Goal: Transaction & Acquisition: Purchase product/service

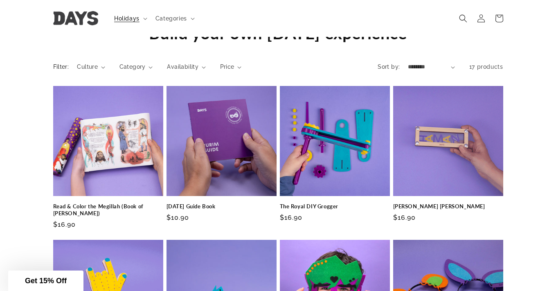
scroll to position [723, 0]
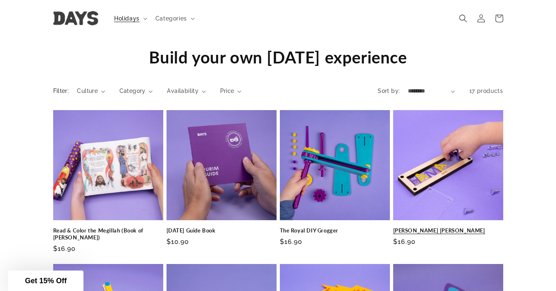
click at [455, 227] on link "Haman Grogger" at bounding box center [448, 230] width 110 height 7
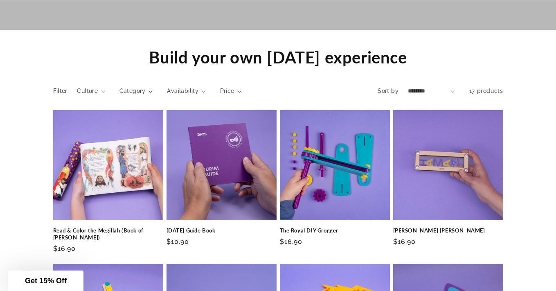
scroll to position [55, 0]
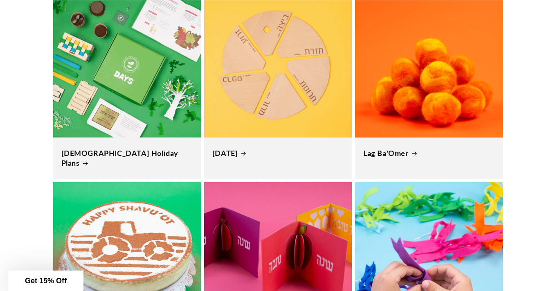
scroll to position [316, 0]
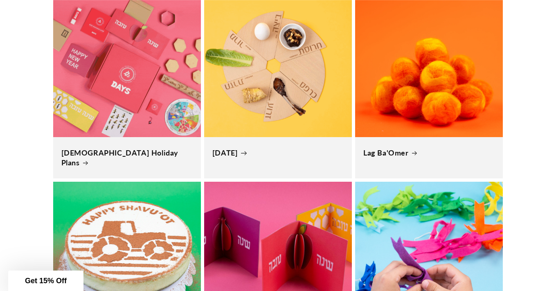
click at [307, 148] on link "[DATE]" at bounding box center [277, 152] width 131 height 9
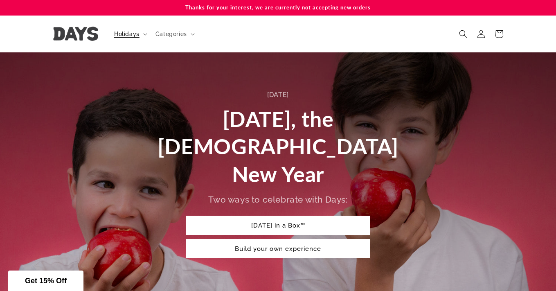
click at [265, 239] on link "Build your own experience" at bounding box center [278, 248] width 184 height 19
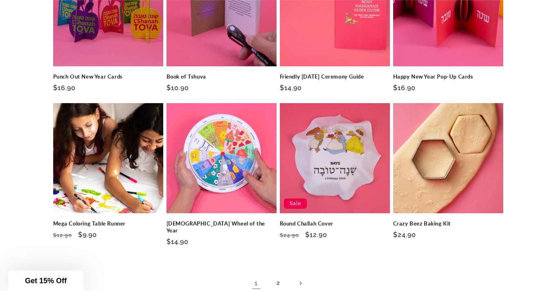
scroll to position [1193, 0]
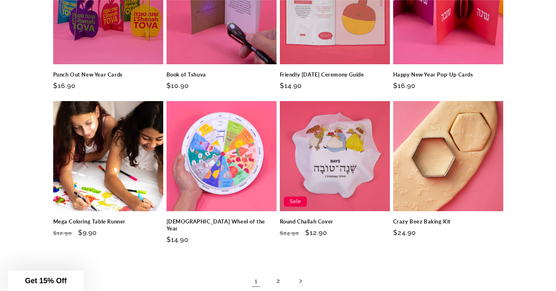
click at [304, 272] on link "Next page" at bounding box center [300, 281] width 18 height 18
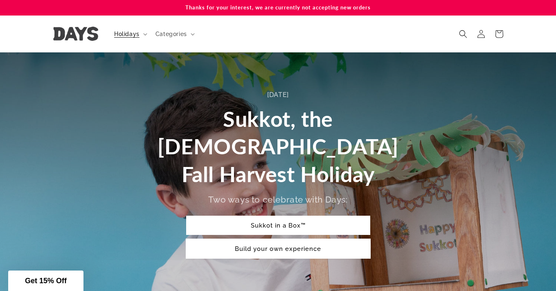
click at [278, 239] on link "Build your own experience" at bounding box center [278, 248] width 184 height 19
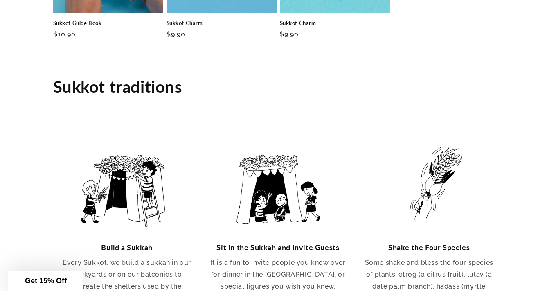
scroll to position [1411, 0]
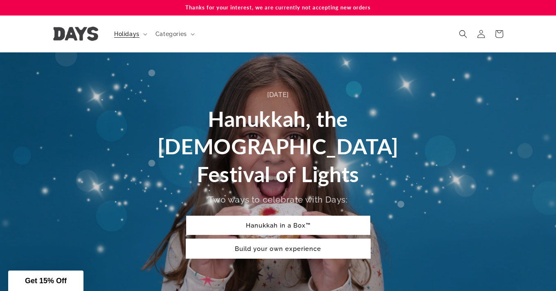
click at [257, 239] on link "Build your own experience" at bounding box center [278, 248] width 184 height 19
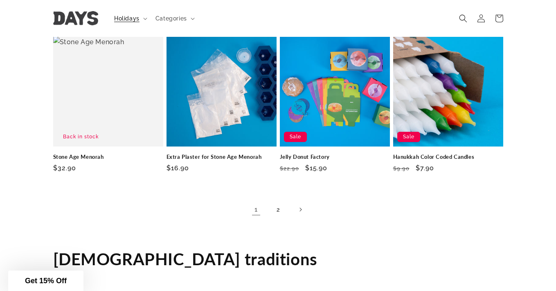
scroll to position [1250, 0]
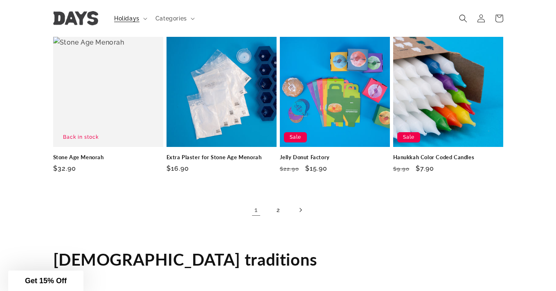
click at [300, 208] on icon "Next page" at bounding box center [300, 210] width 2 height 4
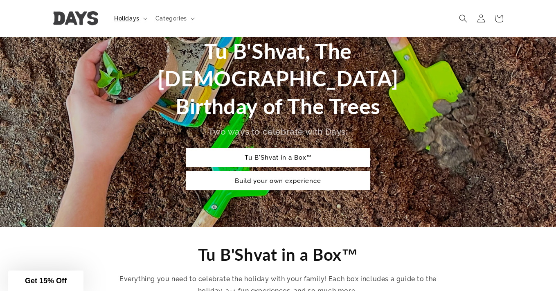
scroll to position [35, 0]
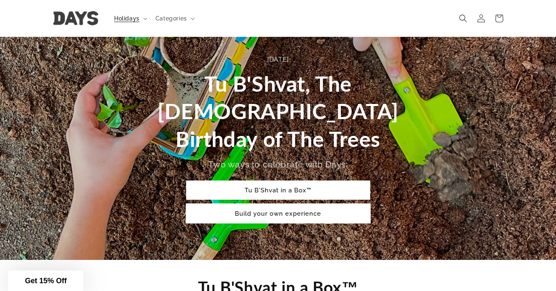
click at [287, 204] on link "Build your own experience" at bounding box center [278, 213] width 184 height 19
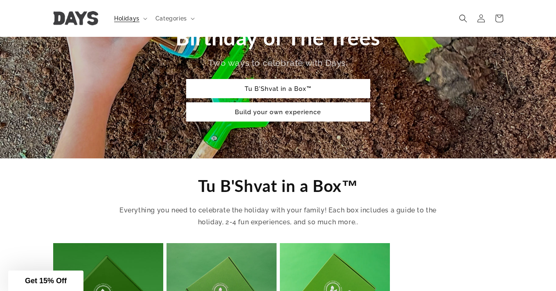
scroll to position [135, 0]
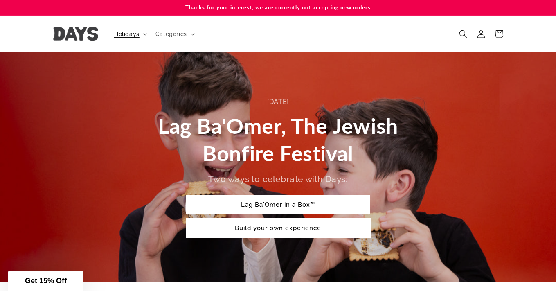
click at [280, 228] on link "Build your own experience" at bounding box center [278, 227] width 184 height 19
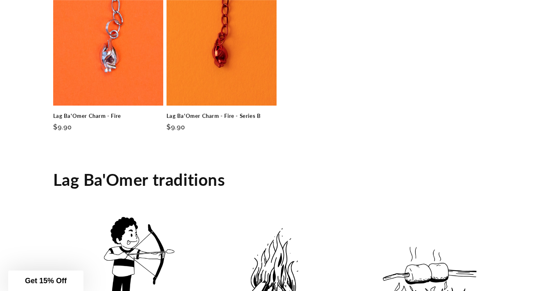
scroll to position [1279, 0]
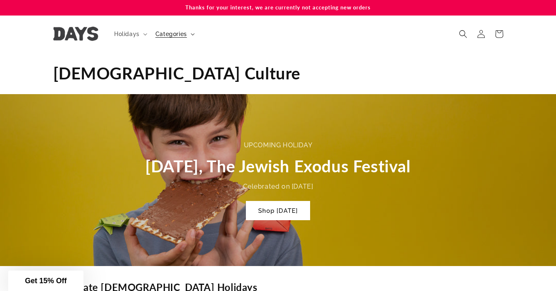
click at [184, 35] on span "Categories" at bounding box center [170, 33] width 31 height 7
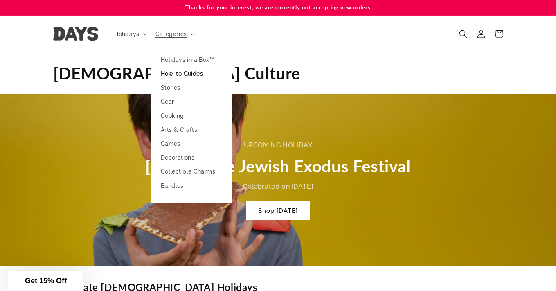
scroll to position [0, 1111]
click at [182, 75] on link "How-to Guides" at bounding box center [191, 74] width 81 height 14
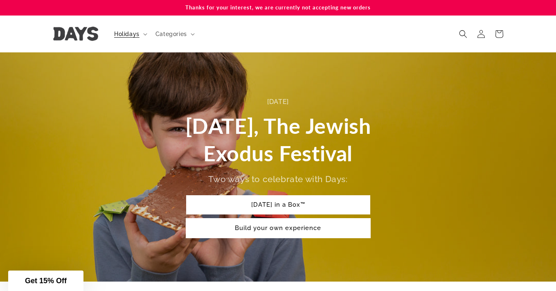
click at [273, 229] on link "Build your own experience" at bounding box center [278, 227] width 184 height 19
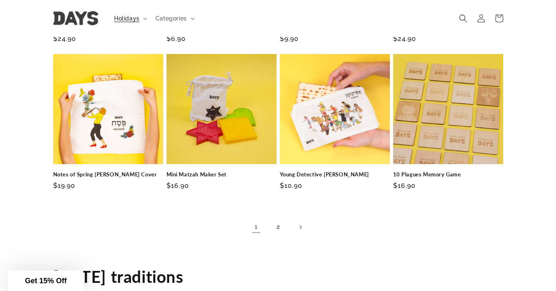
scroll to position [1251, 0]
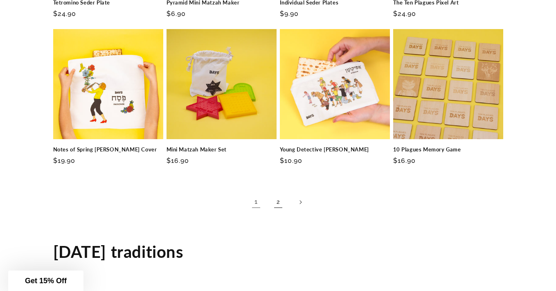
click at [278, 193] on link "2" at bounding box center [278, 202] width 18 height 18
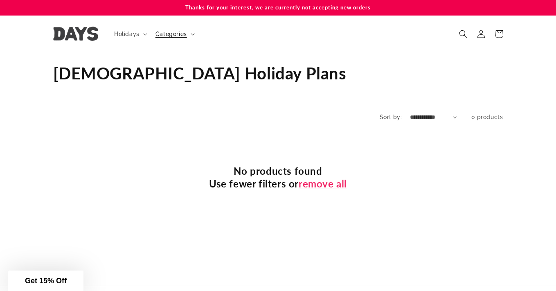
click at [181, 33] on span "Categories" at bounding box center [170, 33] width 31 height 7
click at [140, 35] on summary "Holidays" at bounding box center [129, 33] width 41 height 17
click at [180, 34] on span "Categories" at bounding box center [170, 33] width 31 height 7
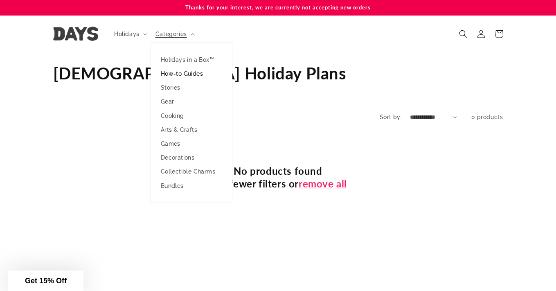
click at [193, 72] on link "How-to Guides" at bounding box center [191, 74] width 81 height 14
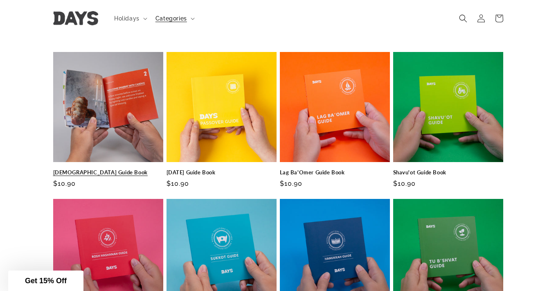
scroll to position [82, 0]
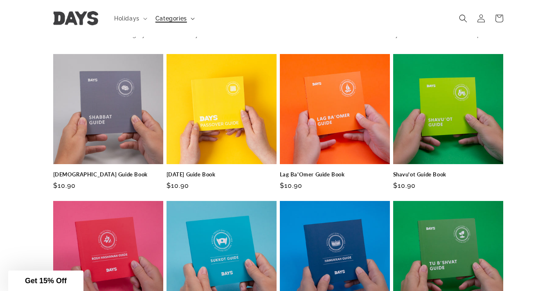
click at [181, 18] on span "Categories" at bounding box center [170, 18] width 31 height 7
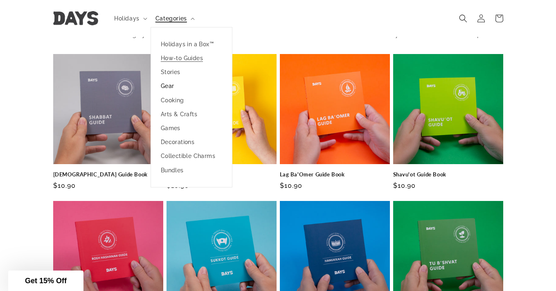
click at [167, 86] on link "Gear" at bounding box center [191, 86] width 81 height 14
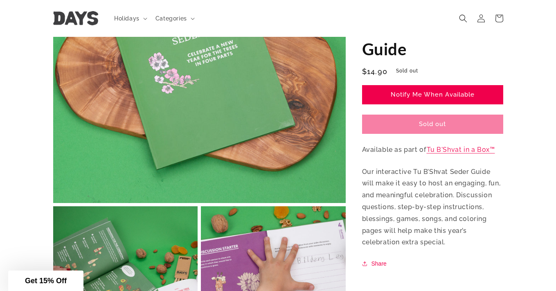
scroll to position [148, 0]
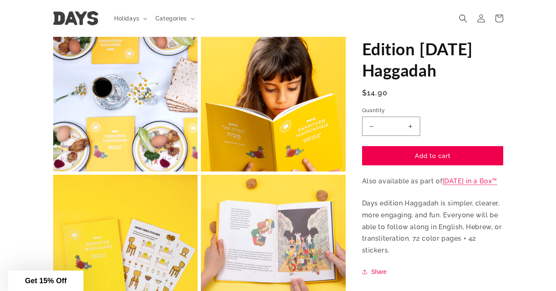
scroll to position [335, 0]
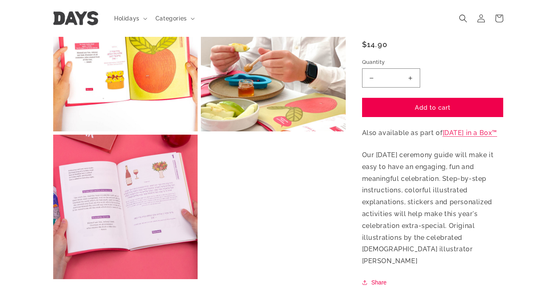
scroll to position [522, 0]
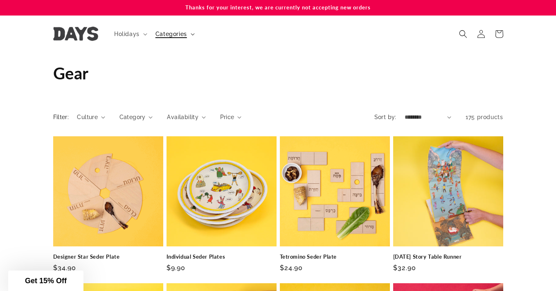
click at [173, 35] on span "Categories" at bounding box center [170, 33] width 31 height 7
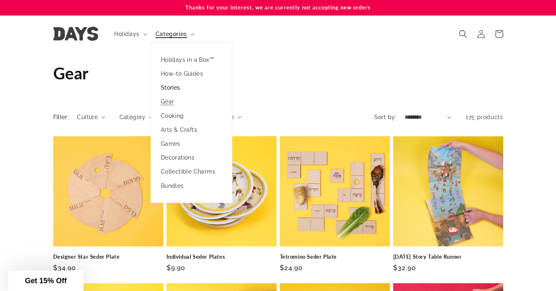
click at [171, 89] on link "Stories" at bounding box center [191, 88] width 81 height 14
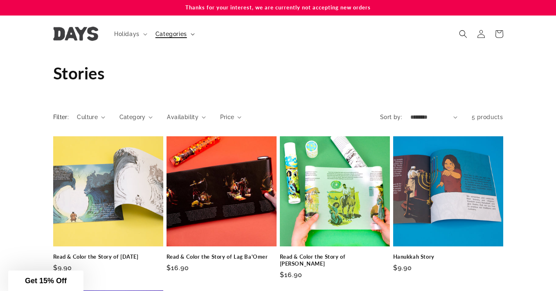
click at [174, 33] on span "Categories" at bounding box center [170, 33] width 31 height 7
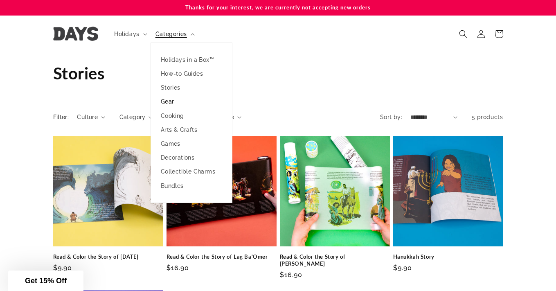
click at [168, 104] on link "Gear" at bounding box center [191, 101] width 81 height 14
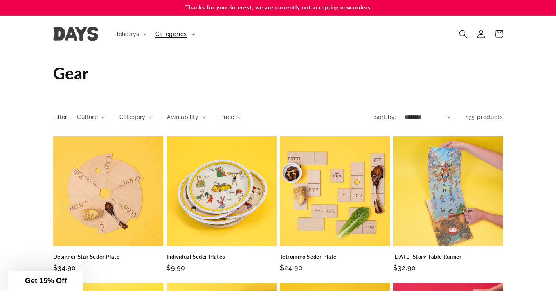
click at [196, 33] on summary "Categories" at bounding box center [173, 33] width 47 height 17
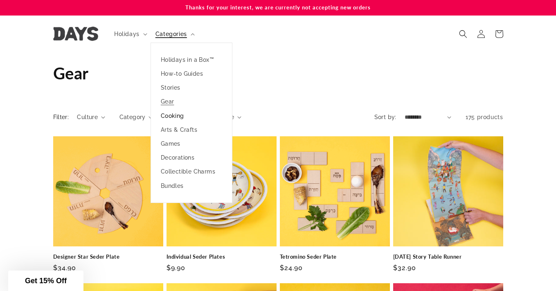
click at [181, 117] on link "Cooking" at bounding box center [191, 116] width 81 height 14
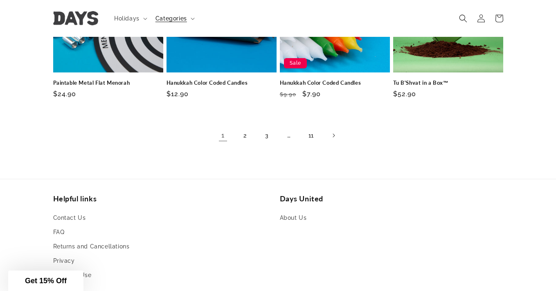
scroll to position [611, 0]
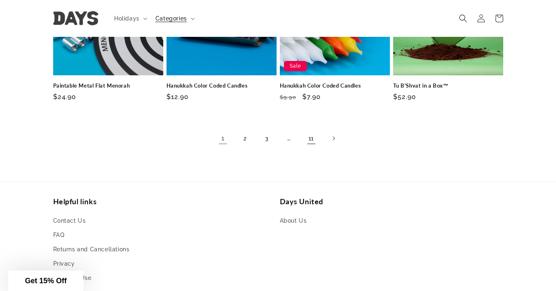
click at [312, 137] on link "11" at bounding box center [311, 138] width 18 height 18
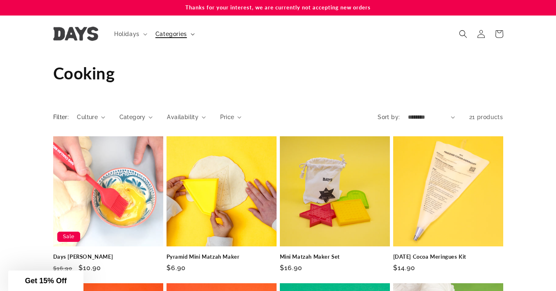
click at [176, 35] on span "Categories" at bounding box center [170, 33] width 31 height 7
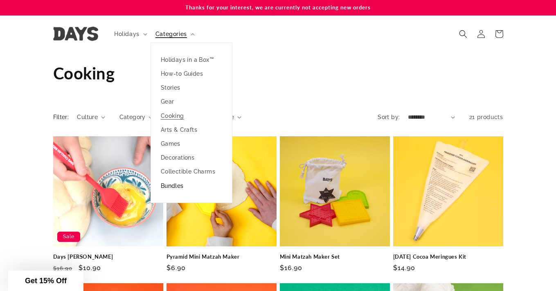
click at [170, 186] on link "Bundles" at bounding box center [191, 186] width 81 height 14
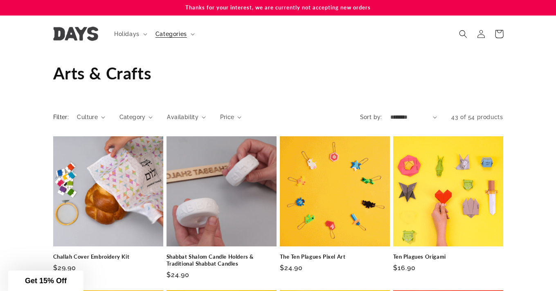
click at [503, 37] on icon at bounding box center [498, 33] width 19 height 19
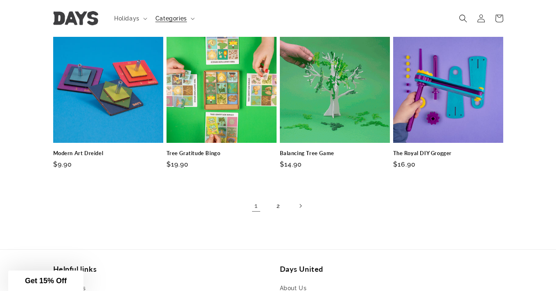
scroll to position [544, 0]
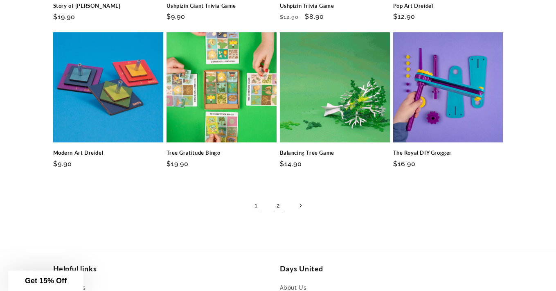
click at [278, 208] on link "2" at bounding box center [278, 205] width 18 height 18
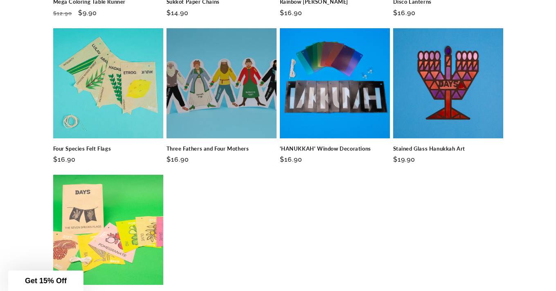
scroll to position [431, 0]
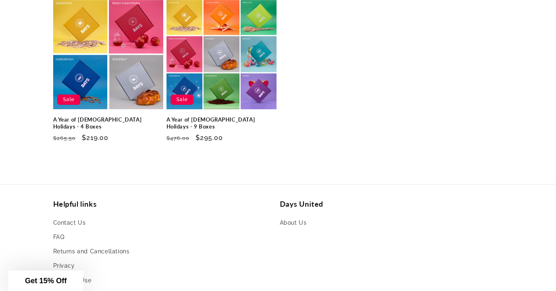
scroll to position [137, 0]
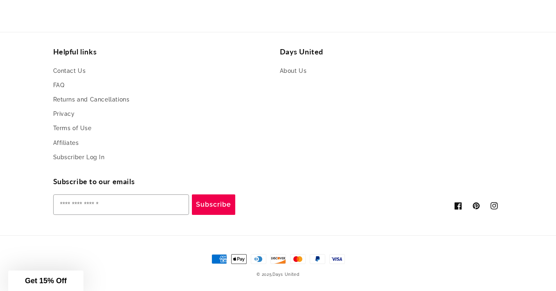
scroll to position [763, 0]
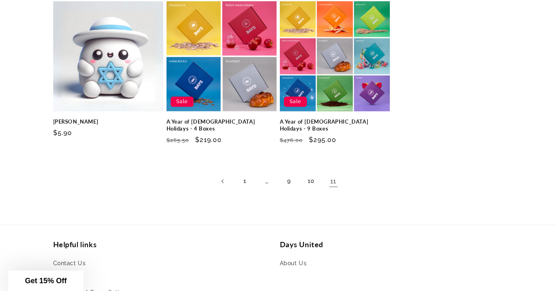
scroll to position [583, 0]
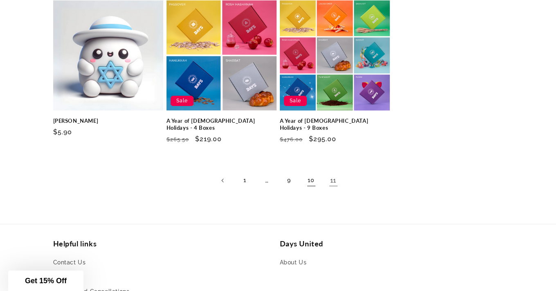
click at [311, 171] on link "10" at bounding box center [311, 180] width 18 height 18
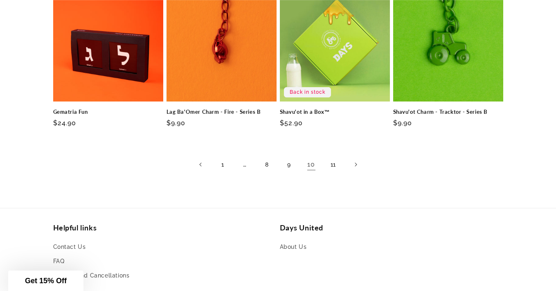
scroll to position [610, 0]
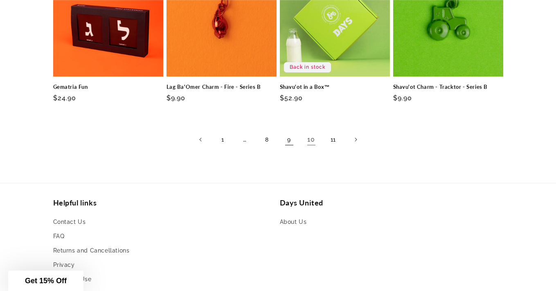
click at [288, 144] on link "9" at bounding box center [289, 139] width 18 height 18
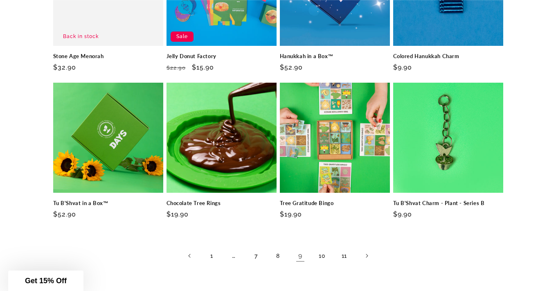
scroll to position [501, 0]
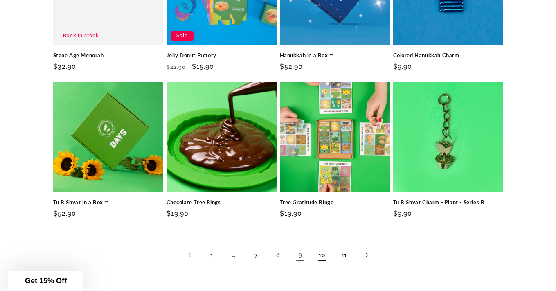
click at [321, 258] on link "10" at bounding box center [322, 255] width 18 height 18
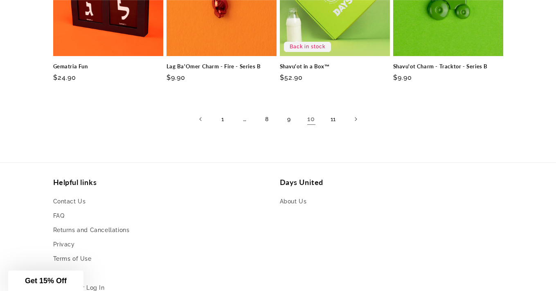
scroll to position [637, 0]
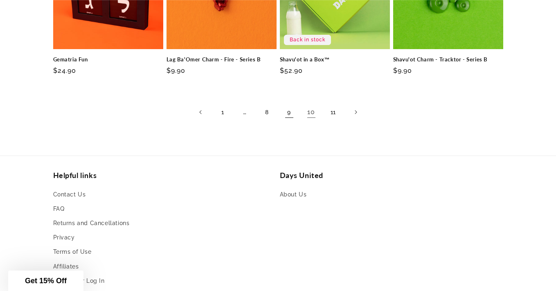
click at [283, 117] on link "9" at bounding box center [289, 112] width 18 height 18
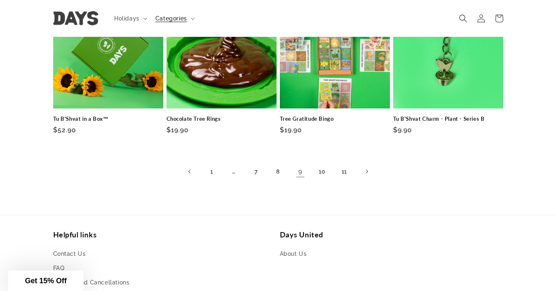
scroll to position [567, 0]
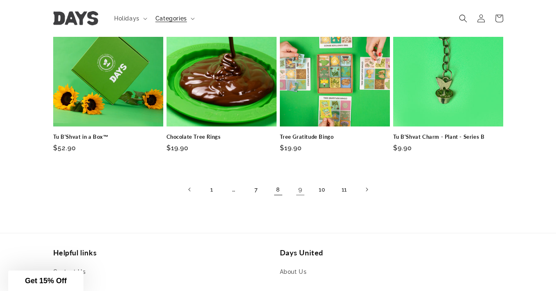
click at [280, 193] on link "8" at bounding box center [278, 189] width 18 height 18
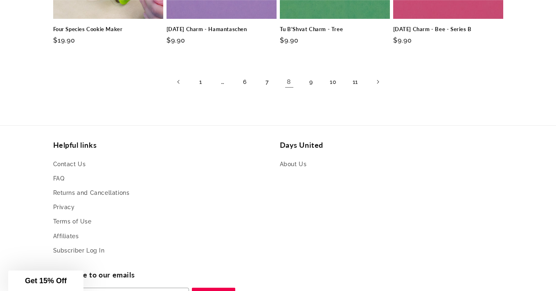
scroll to position [684, 0]
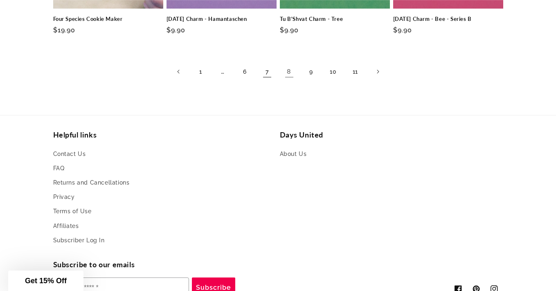
click at [266, 72] on link "7" at bounding box center [267, 72] width 18 height 18
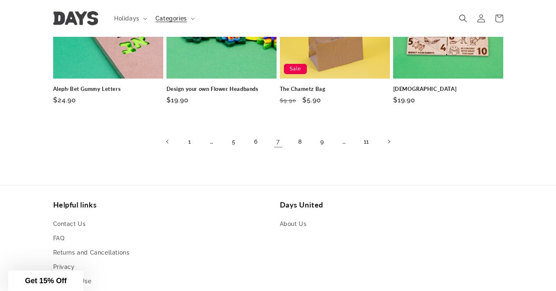
scroll to position [601, 0]
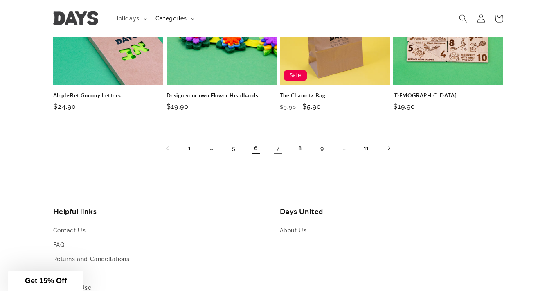
click at [256, 148] on link "6" at bounding box center [256, 148] width 18 height 18
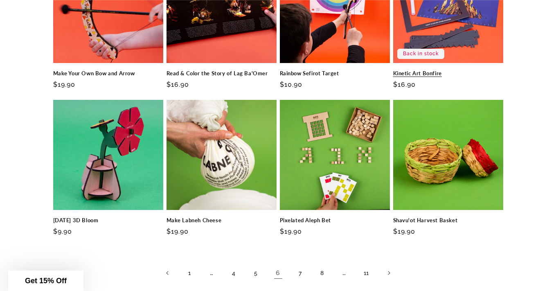
scroll to position [485, 0]
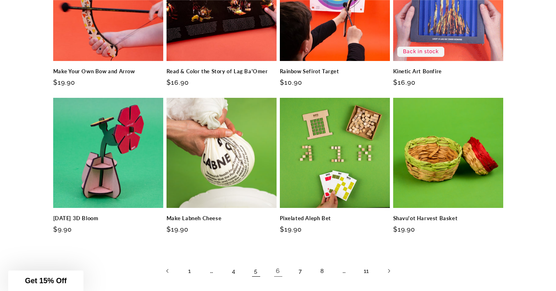
click at [257, 266] on link "5" at bounding box center [256, 271] width 18 height 18
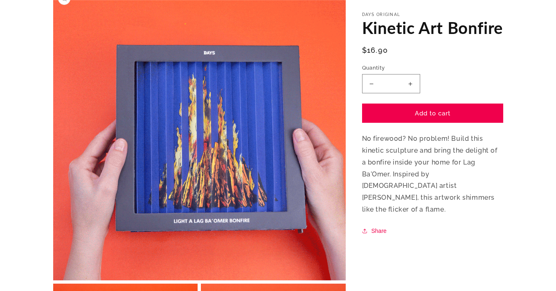
scroll to position [79, 0]
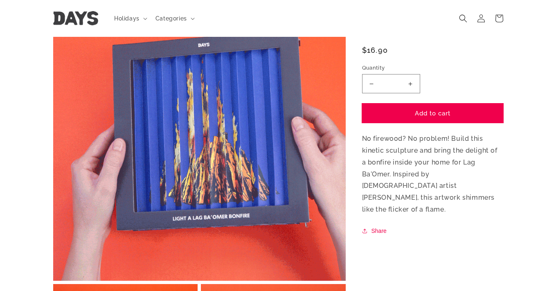
click at [427, 110] on button "Add to cart" at bounding box center [432, 113] width 141 height 19
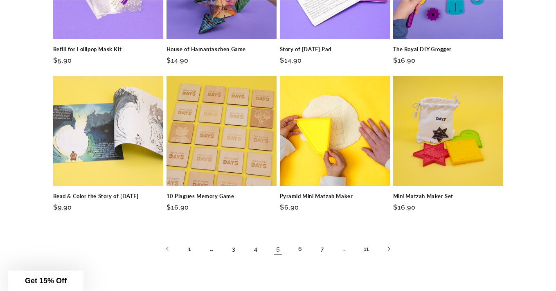
scroll to position [510, 0]
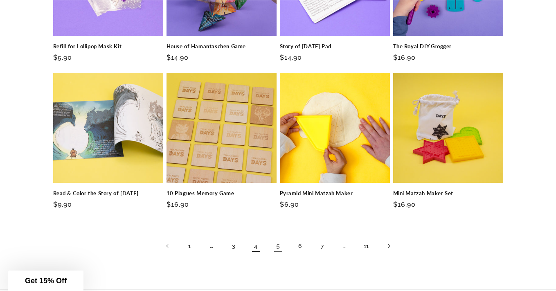
click at [256, 245] on link "4" at bounding box center [256, 246] width 18 height 18
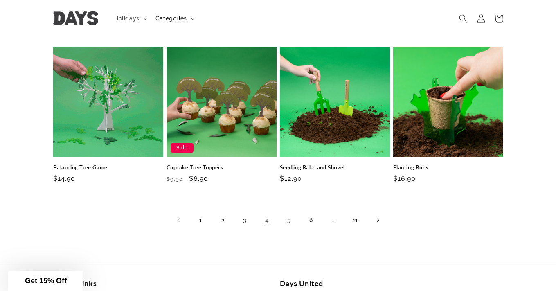
scroll to position [529, 0]
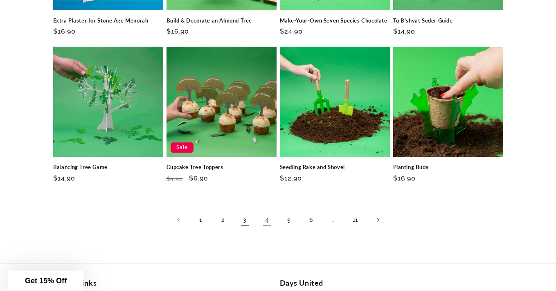
click at [247, 220] on link "3" at bounding box center [245, 220] width 18 height 18
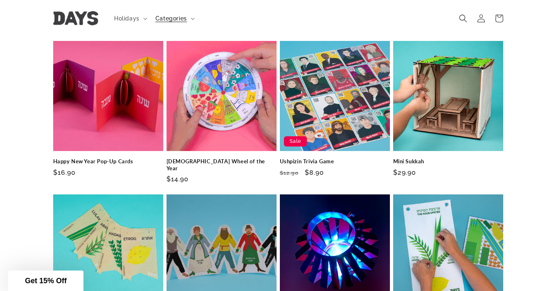
scroll to position [240, 0]
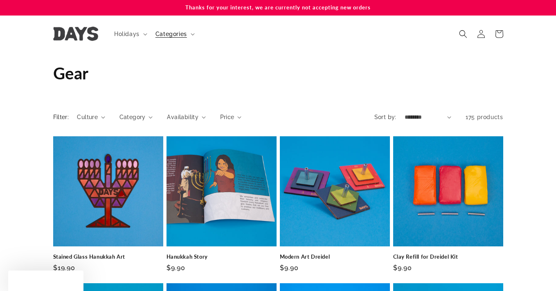
scroll to position [529, 0]
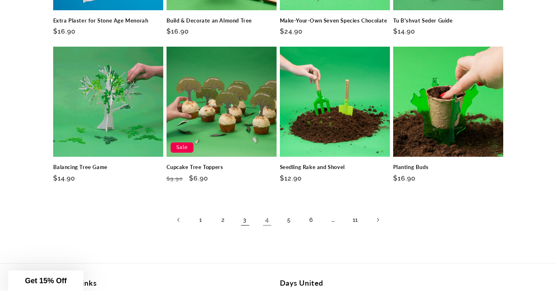
click at [246, 224] on link "3" at bounding box center [245, 220] width 18 height 18
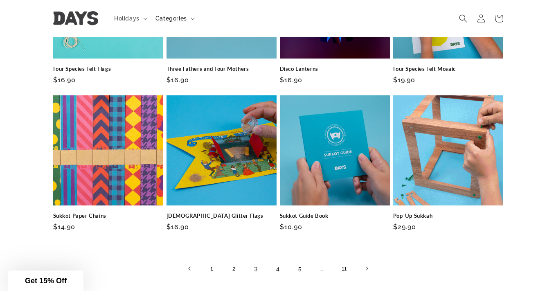
scroll to position [486, 0]
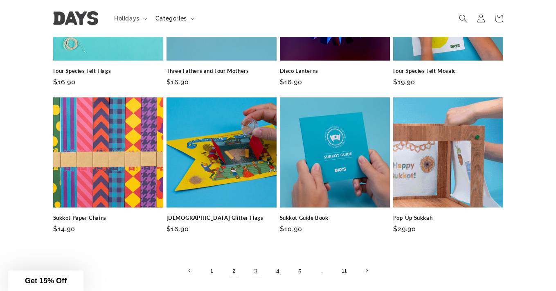
click at [235, 264] on link "2" at bounding box center [234, 270] width 18 height 18
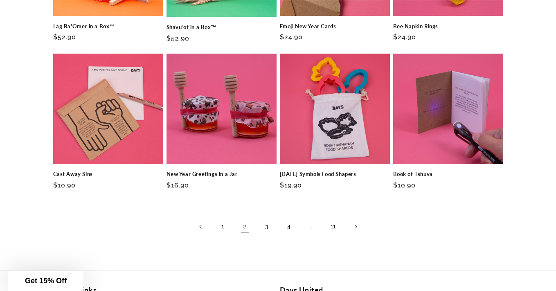
scroll to position [526, 0]
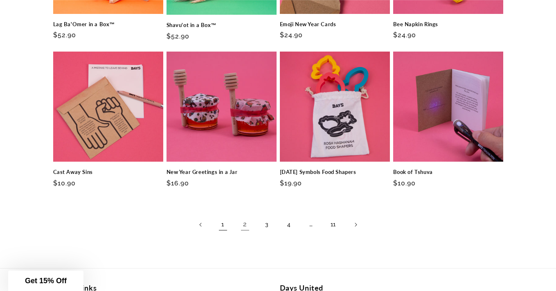
click at [222, 222] on link "1" at bounding box center [223, 224] width 18 height 18
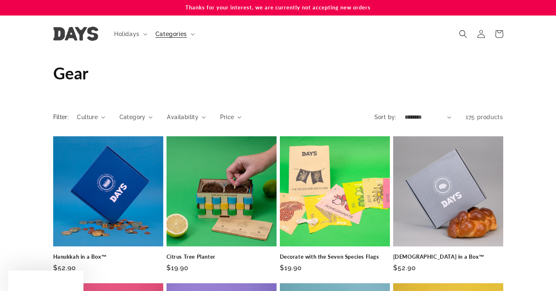
scroll to position [526, 0]
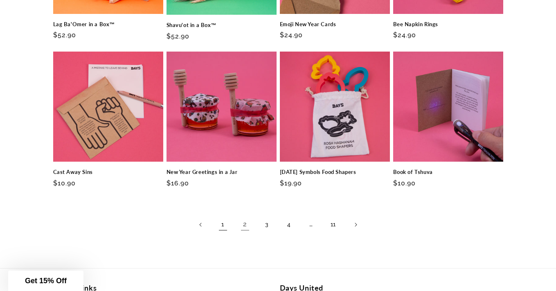
click at [223, 228] on link "1" at bounding box center [223, 224] width 18 height 18
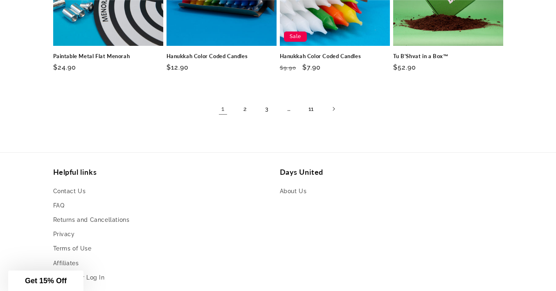
scroll to position [643, 0]
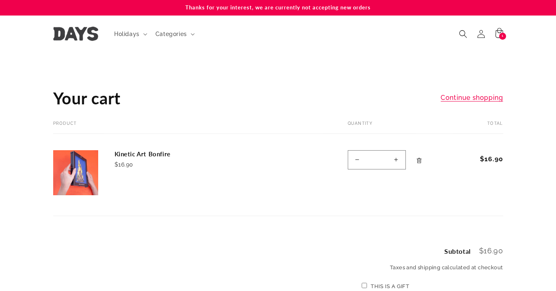
click at [418, 159] on icon "Remove Kinetic Art Bonfire" at bounding box center [419, 160] width 6 height 6
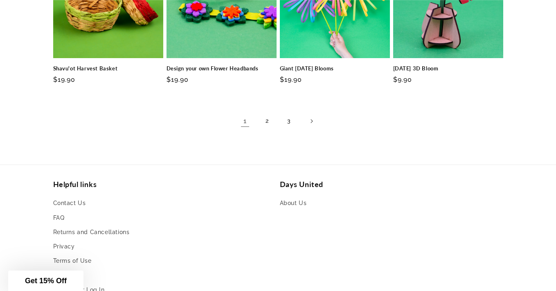
scroll to position [648, 0]
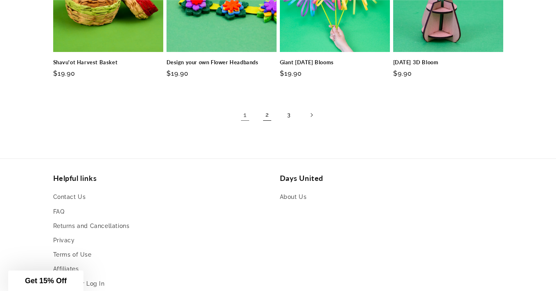
click at [270, 112] on link "2" at bounding box center [267, 115] width 18 height 18
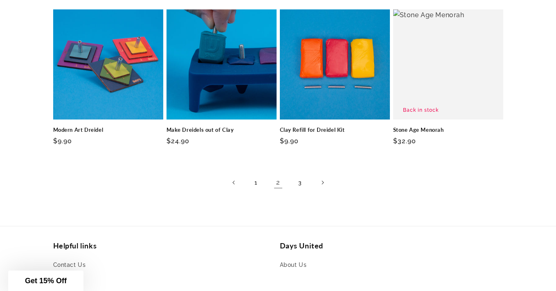
scroll to position [577, 0]
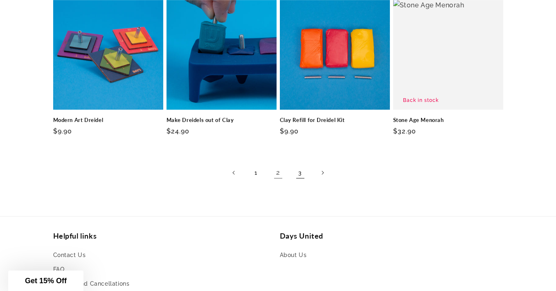
click at [301, 174] on link "3" at bounding box center [300, 173] width 18 height 18
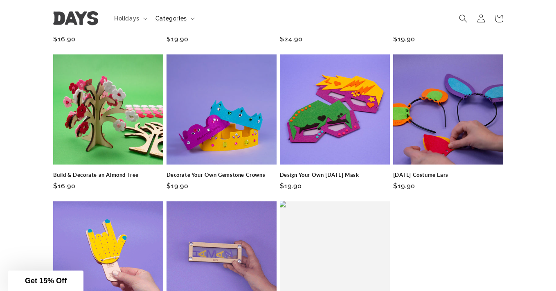
scroll to position [226, 0]
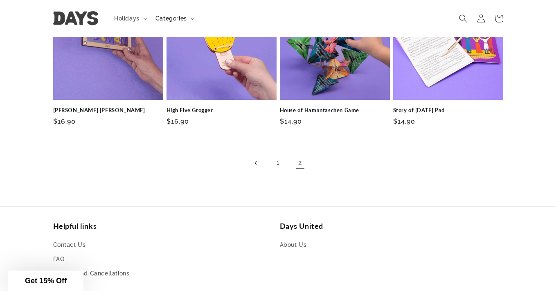
scroll to position [60, 0]
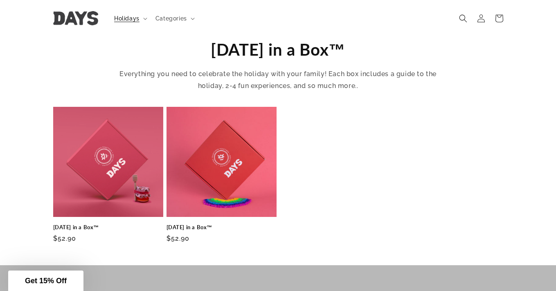
scroll to position [268, 0]
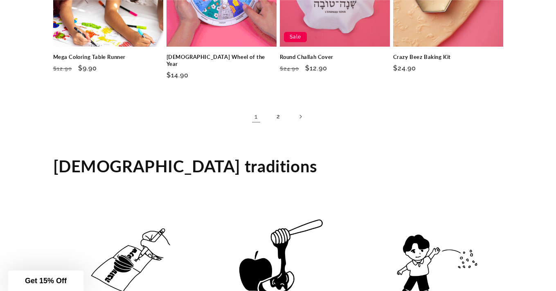
scroll to position [1359, 0]
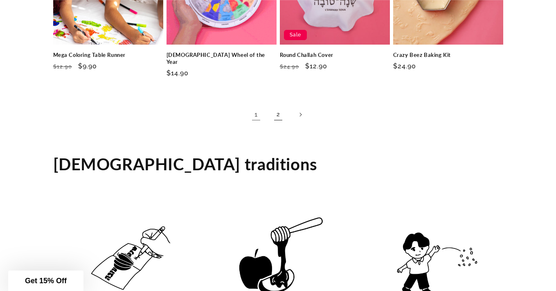
click at [274, 105] on link "2" at bounding box center [278, 114] width 18 height 18
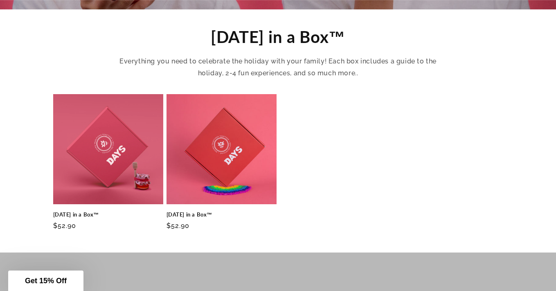
scroll to position [296, 0]
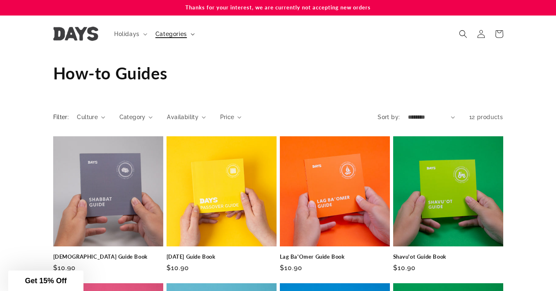
click at [195, 34] on summary "Categories" at bounding box center [173, 33] width 47 height 17
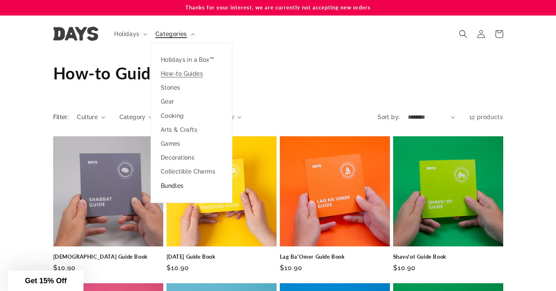
click at [175, 185] on link "Bundles" at bounding box center [191, 186] width 81 height 14
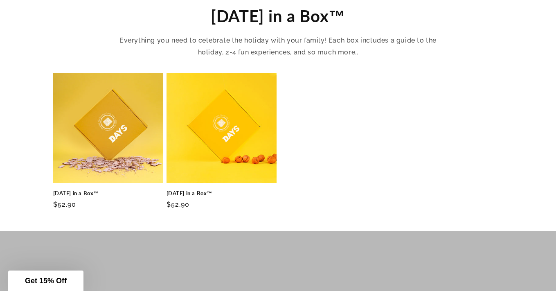
scroll to position [294, 0]
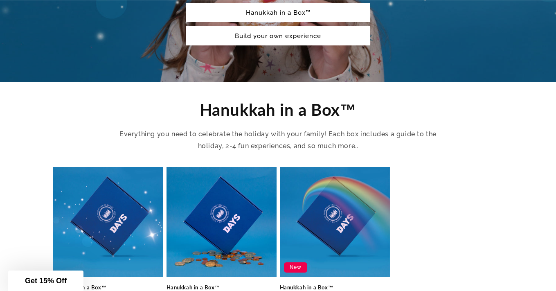
scroll to position [453, 0]
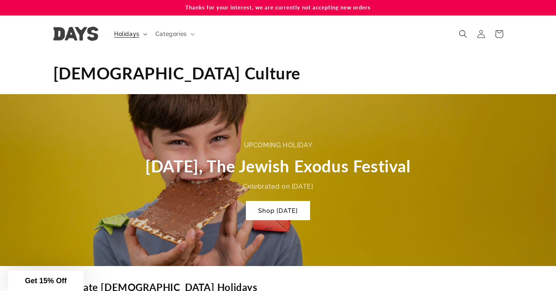
click at [133, 38] on summary "Holidays" at bounding box center [129, 33] width 41 height 17
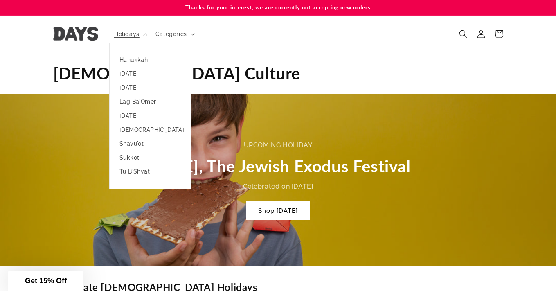
click at [437, 43] on header "Holidays Holidays Hanukkah Passover Purim Lag Ba'Omer" at bounding box center [278, 34] width 491 height 37
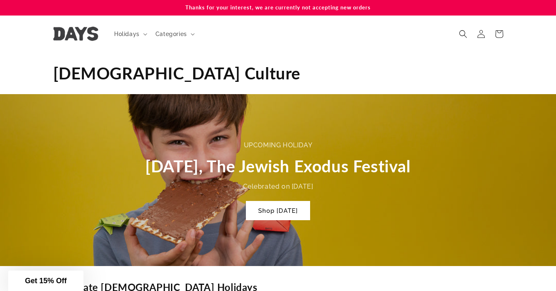
scroll to position [0, 276]
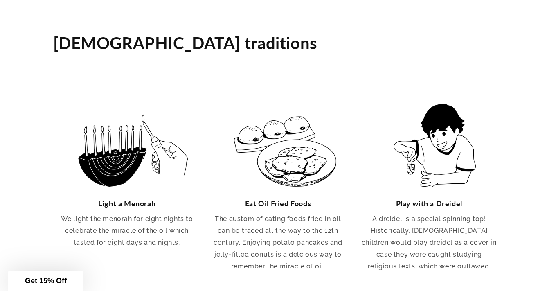
scroll to position [1474, 0]
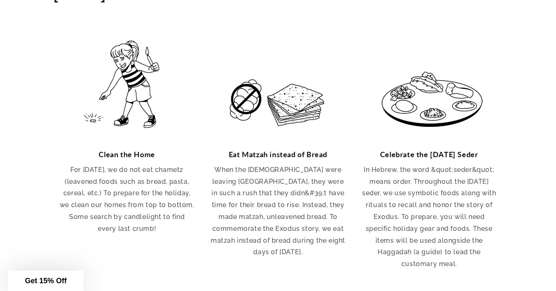
scroll to position [1510, 0]
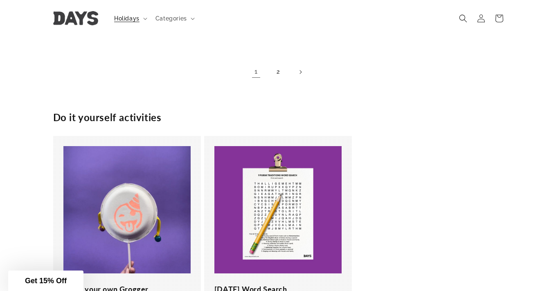
scroll to position [1381, 0]
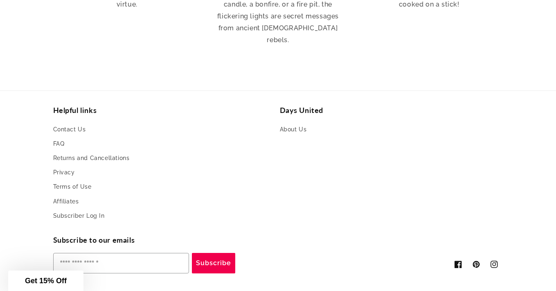
scroll to position [1691, 0]
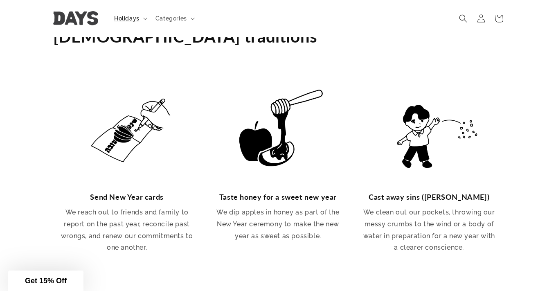
scroll to position [1366, 0]
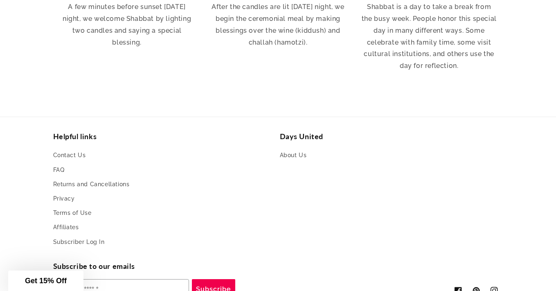
scroll to position [1427, 0]
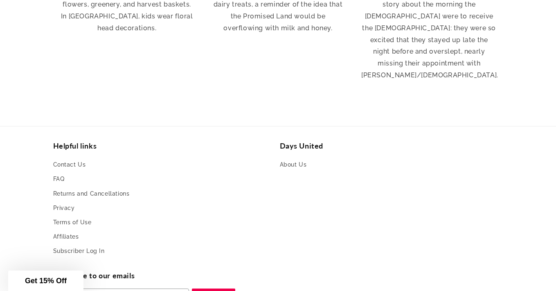
scroll to position [1714, 0]
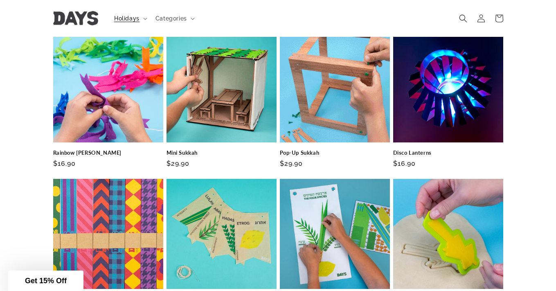
scroll to position [807, 0]
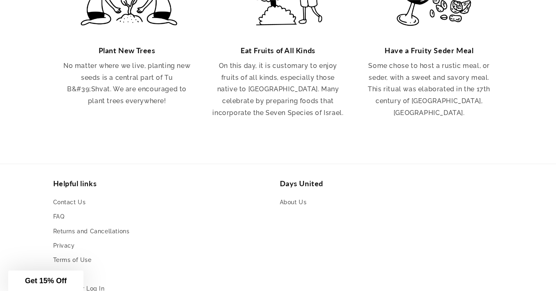
scroll to position [1988, 0]
